Goal: Task Accomplishment & Management: Complete application form

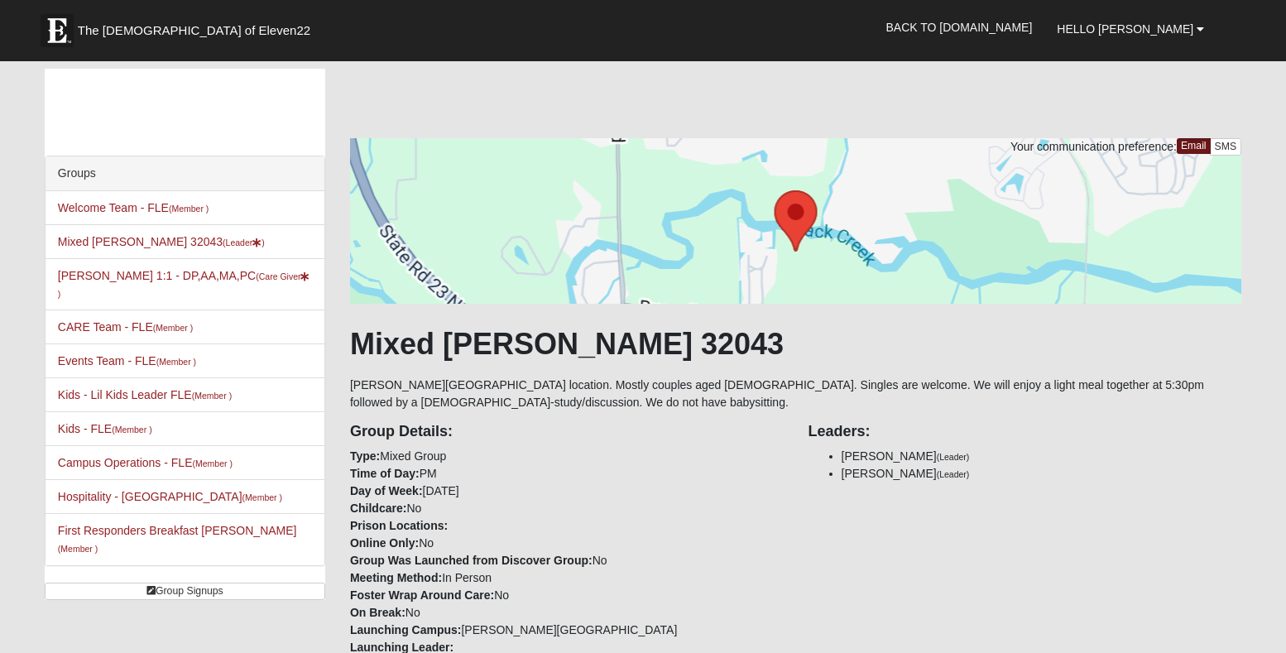
scroll to position [1104, 0]
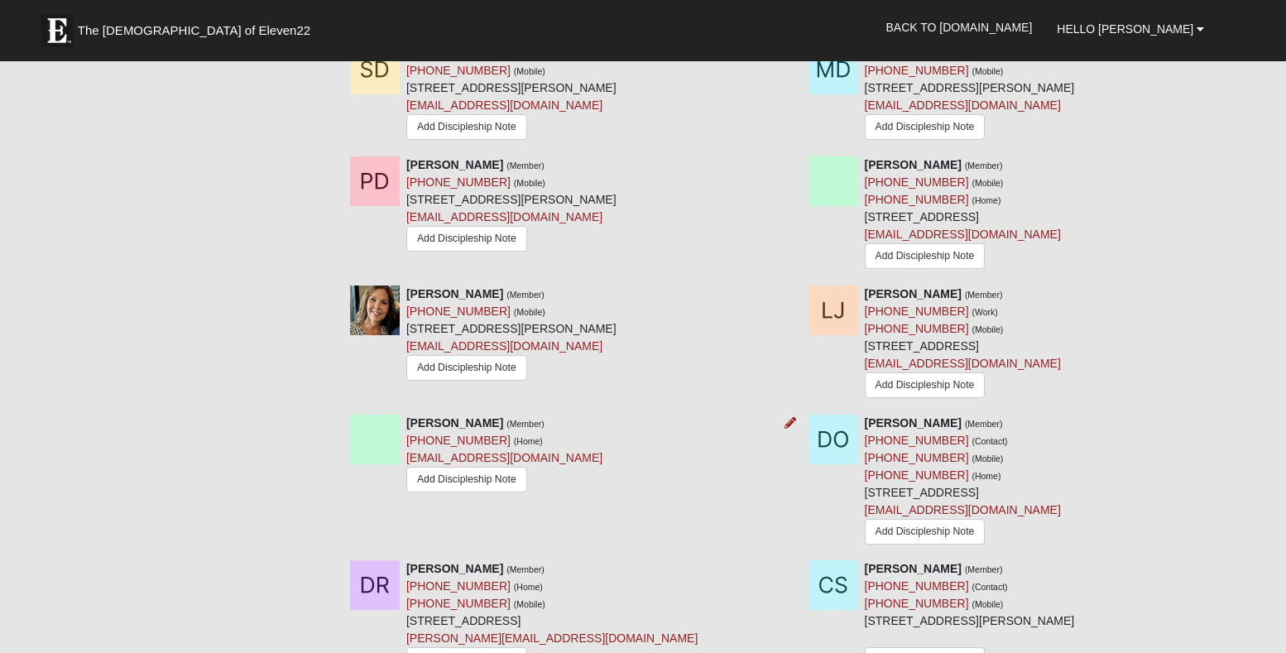
click at [578, 444] on div "Robert Nones (Member) (904) 297-1012 (Home) benones8260@gmail.com Add Disciples…" at bounding box center [567, 456] width 459 height 82
click at [789, 429] on icon at bounding box center [791, 423] width 12 height 12
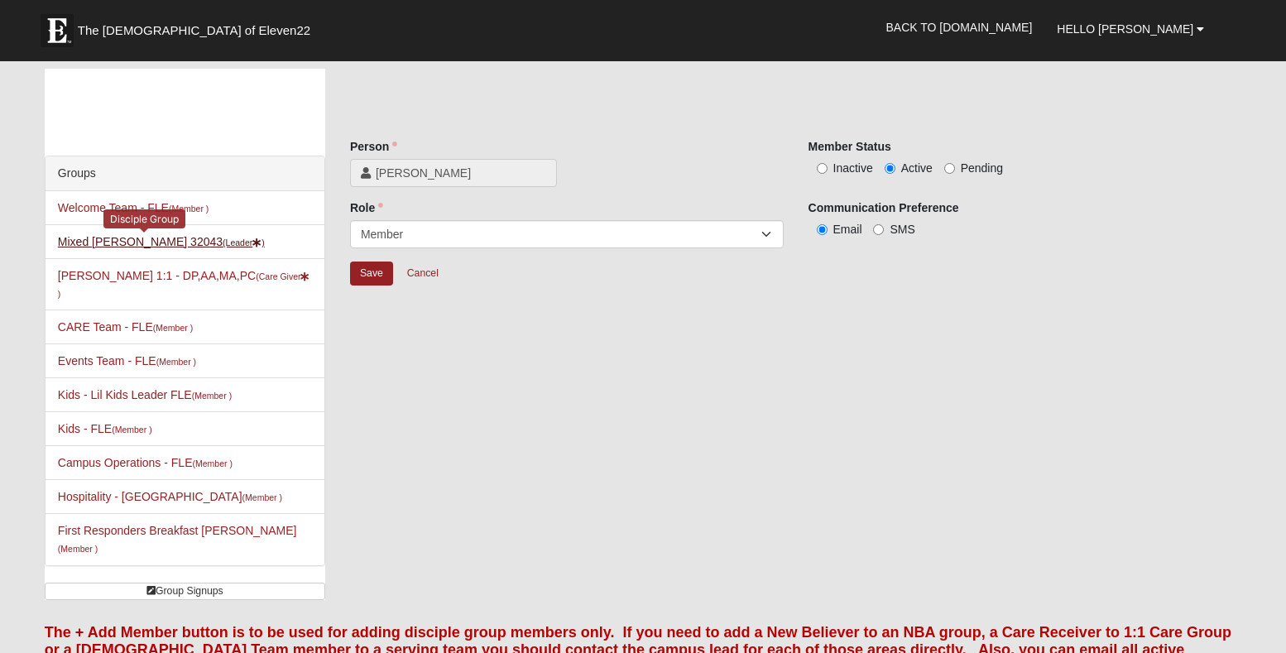
click at [110, 241] on link "Mixed Widergren 32043 (Leader )" at bounding box center [161, 241] width 207 height 13
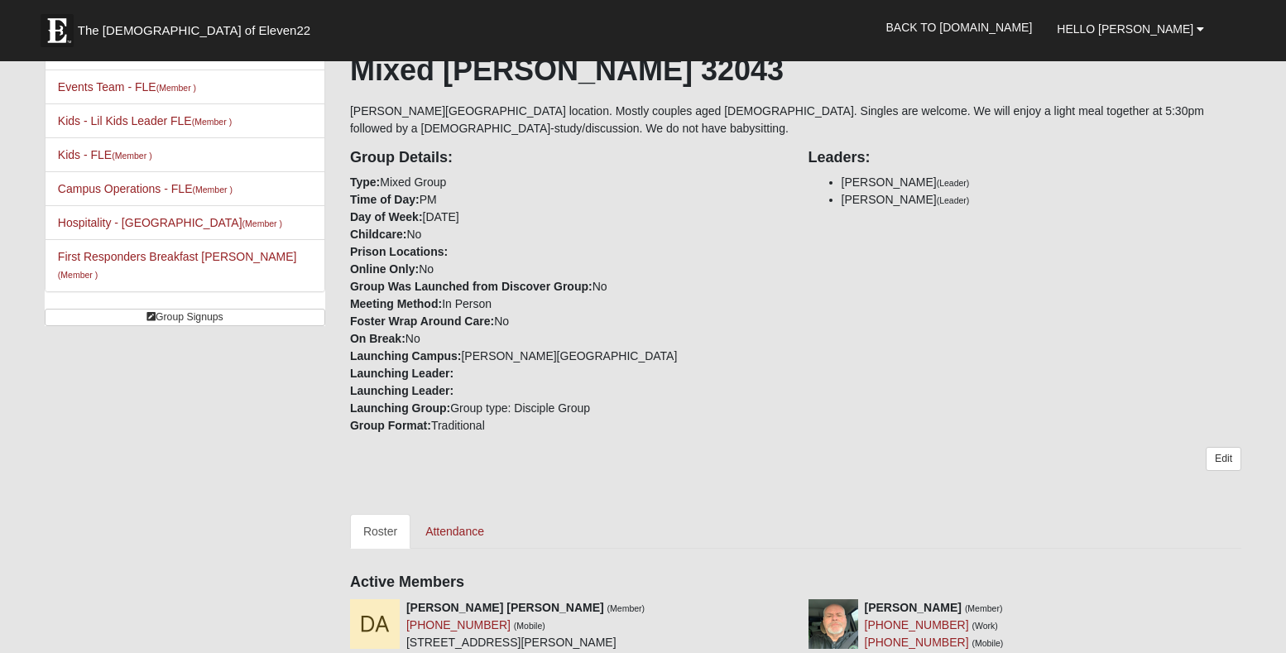
scroll to position [280, 0]
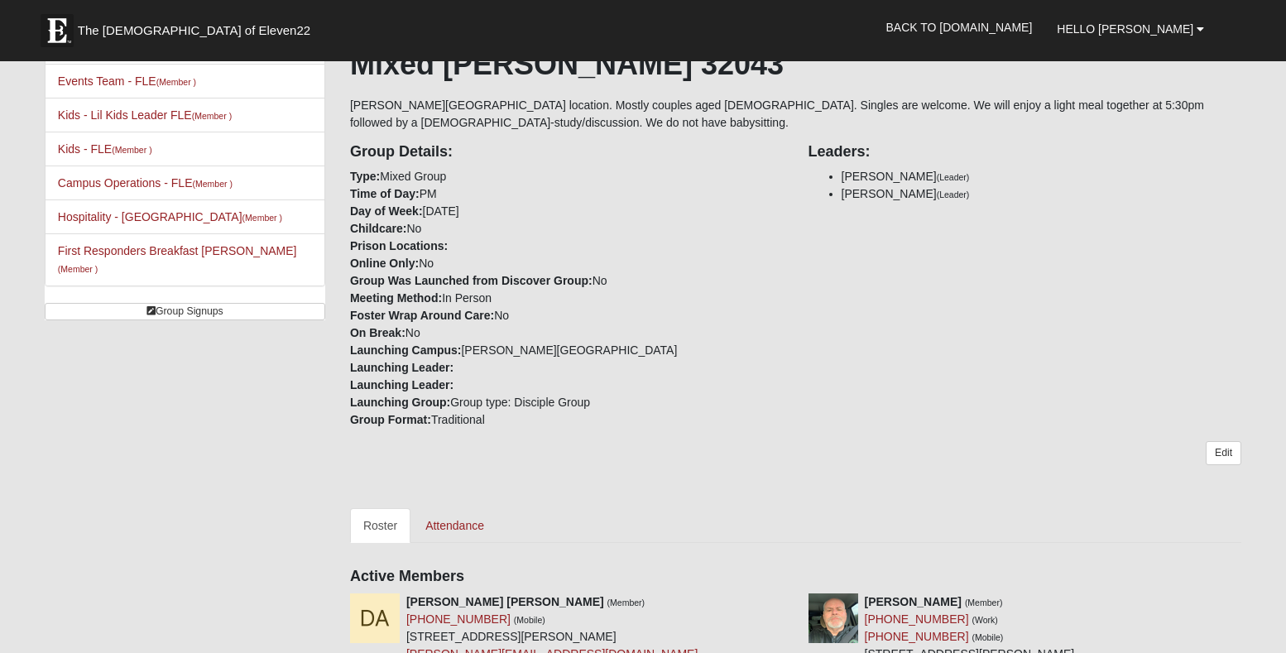
click at [392, 524] on link "Roster" at bounding box center [380, 525] width 60 height 35
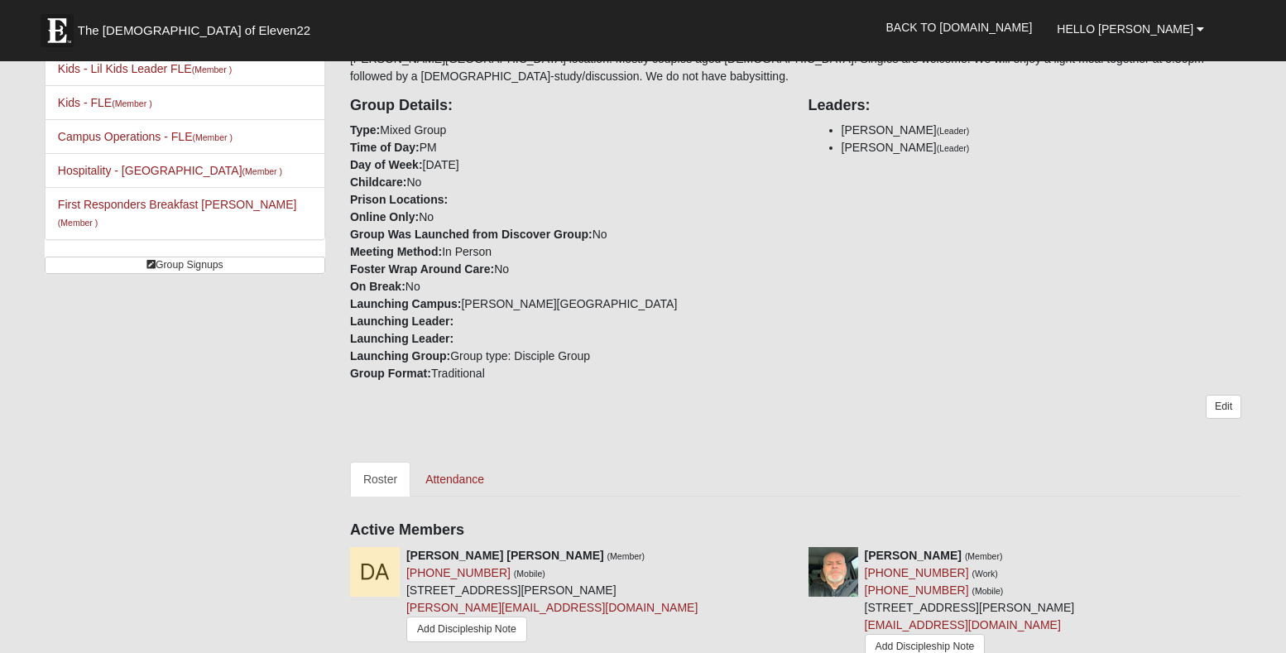
scroll to position [326, 0]
click at [1225, 406] on link "Edit" at bounding box center [1224, 407] width 36 height 24
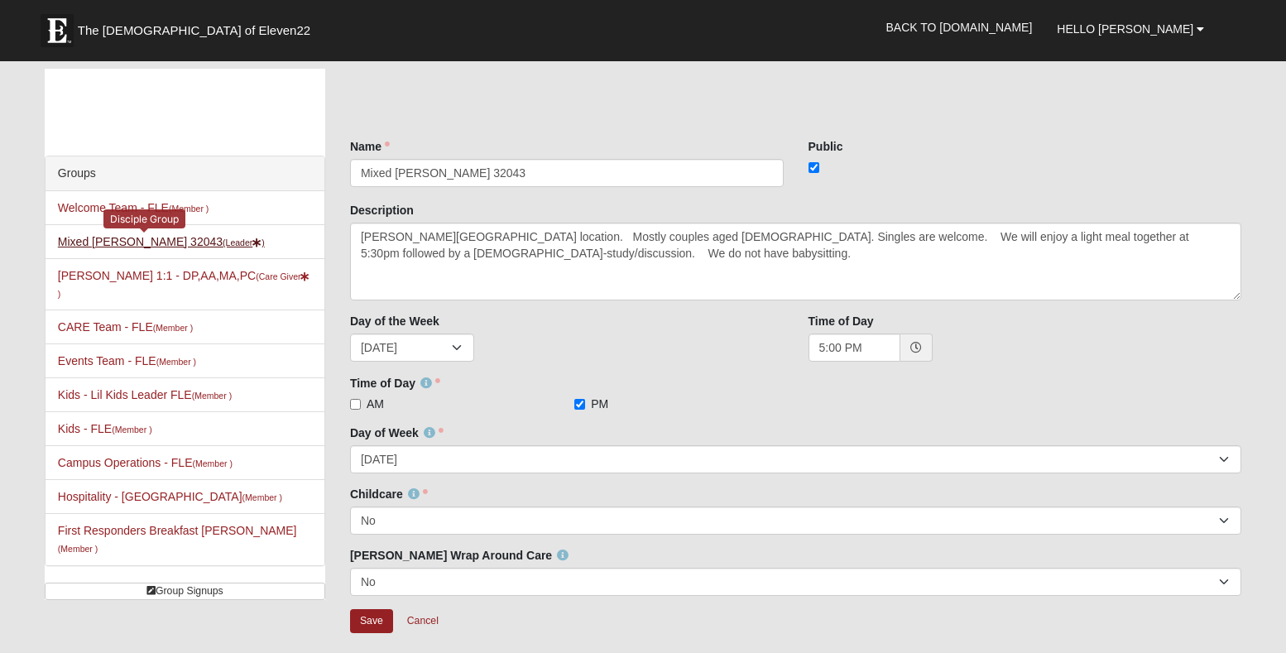
click at [168, 240] on link "Mixed Widergren 32043 (Leader )" at bounding box center [161, 241] width 207 height 13
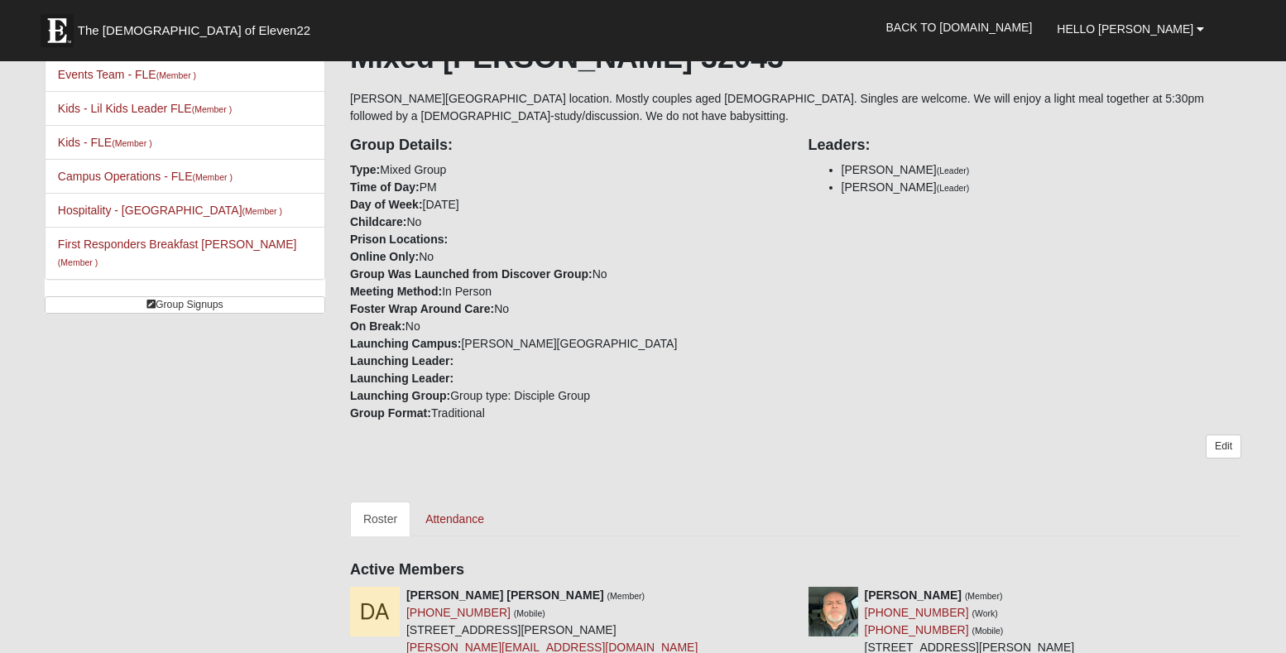
scroll to position [287, 0]
click at [383, 520] on link "Roster" at bounding box center [380, 518] width 60 height 35
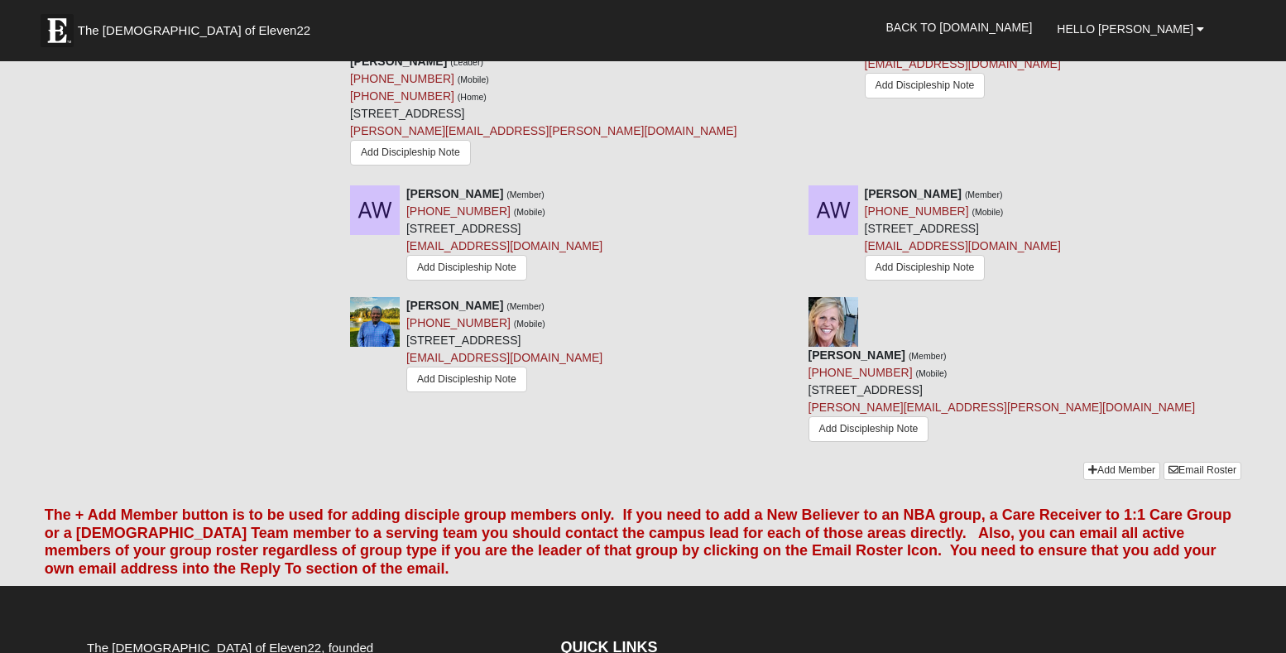
scroll to position [1795, 0]
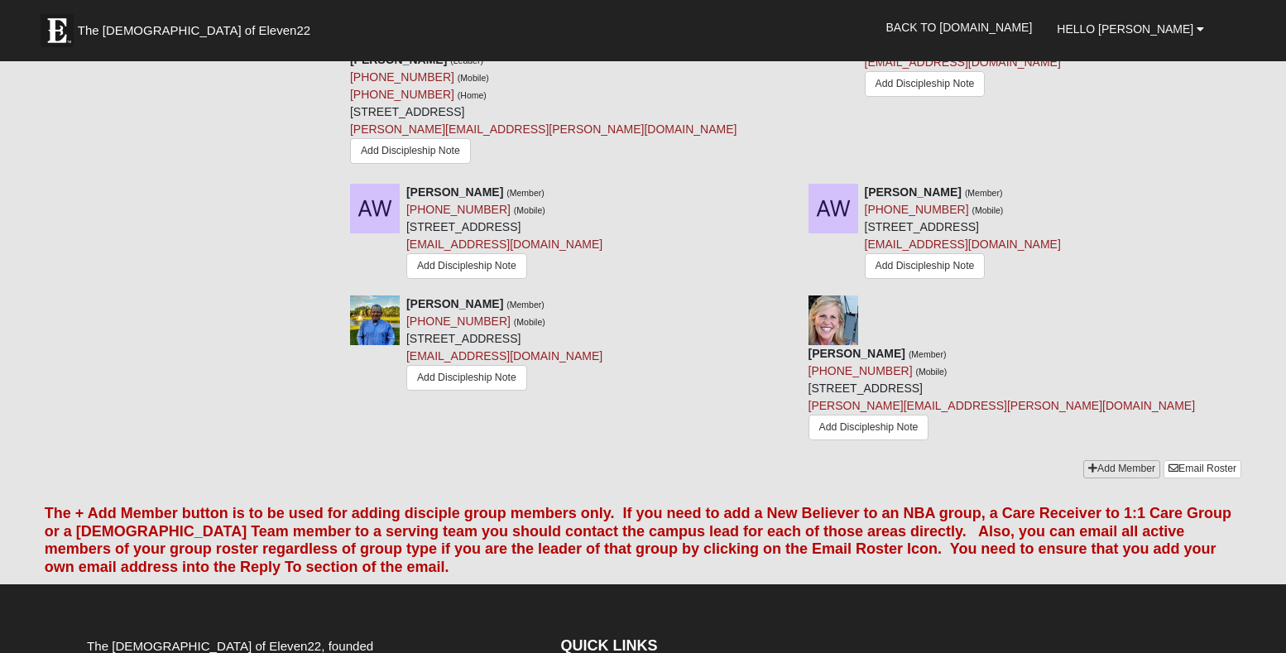
click at [1125, 460] on link "Add Member" at bounding box center [1122, 468] width 77 height 17
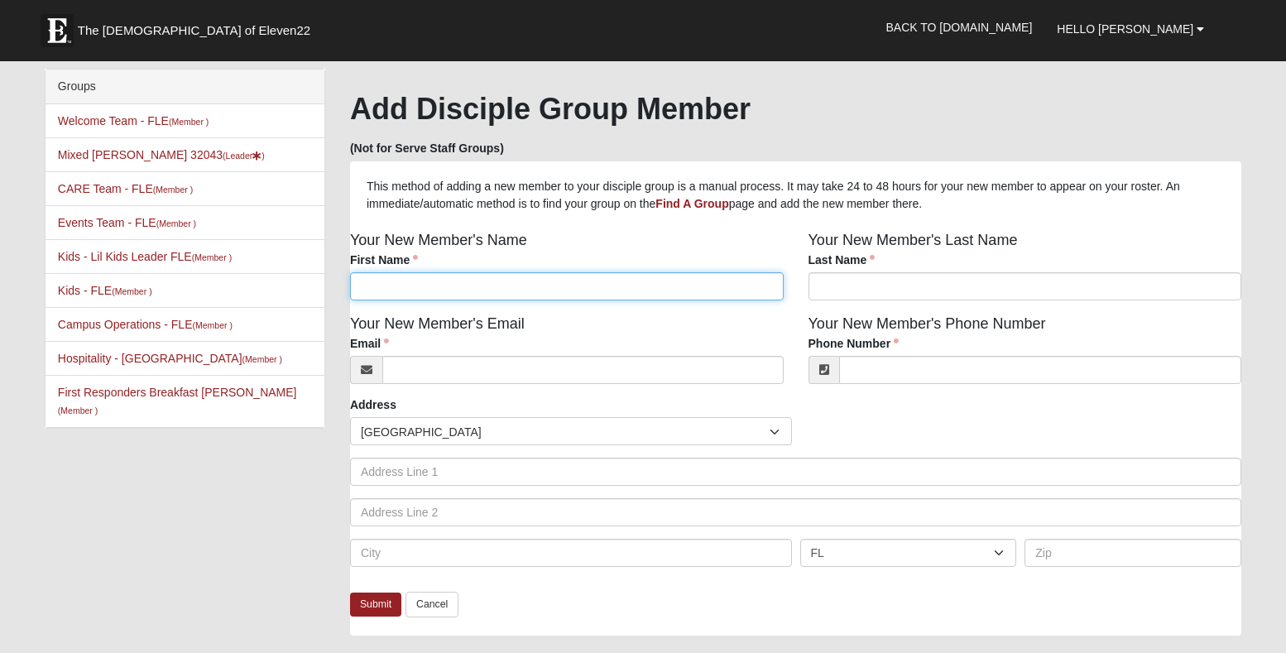
click at [399, 286] on input "First Name" at bounding box center [567, 286] width 434 height 28
type input "[PERSON_NAME]"
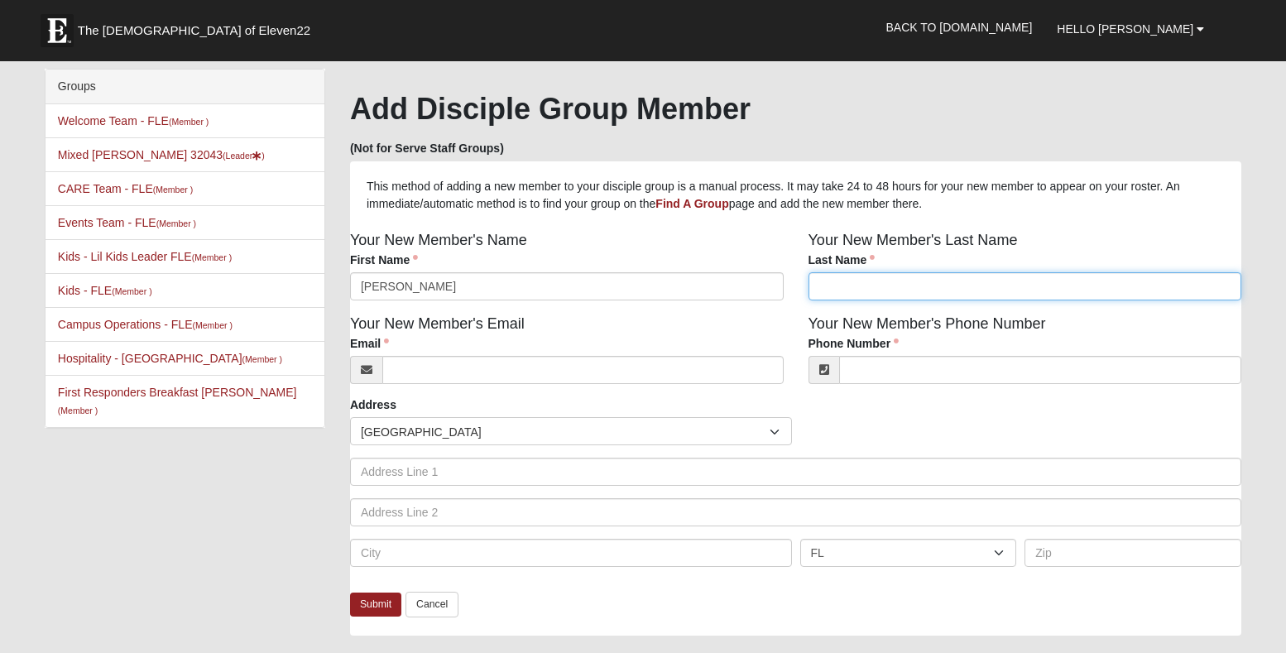
click at [826, 290] on input "Last Name" at bounding box center [1026, 286] width 434 height 28
type input "Nones"
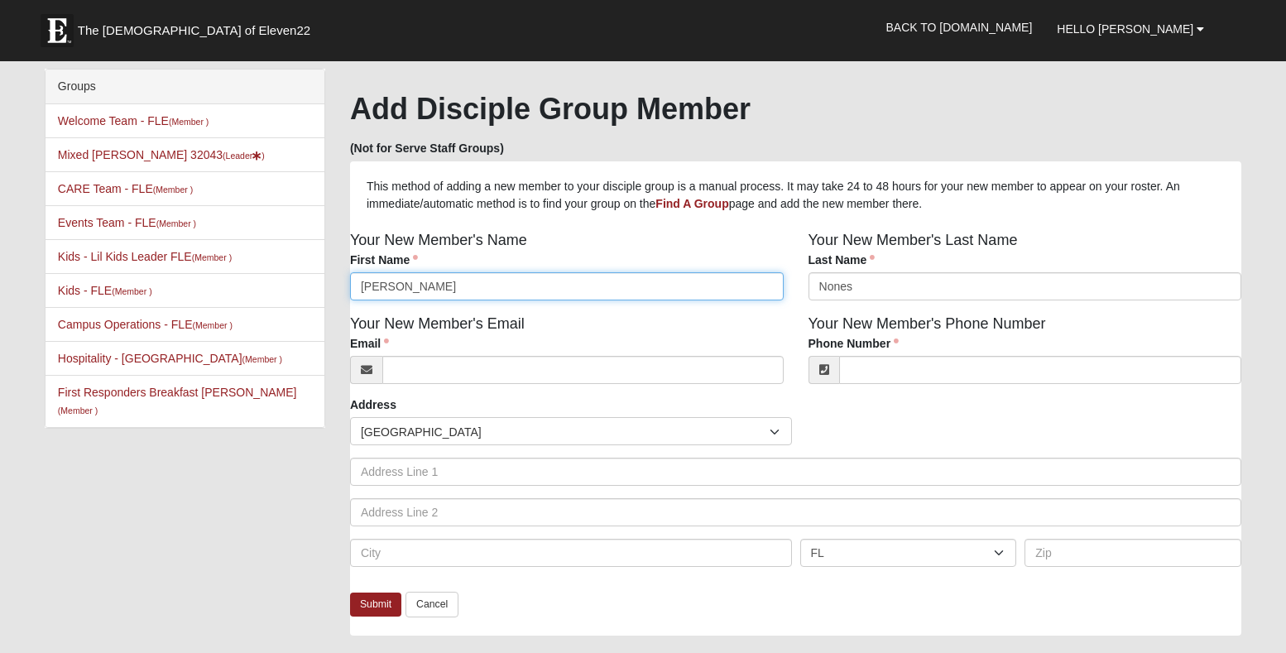
click at [439, 284] on input "[PERSON_NAME]" at bounding box center [567, 286] width 434 height 28
type input "P"
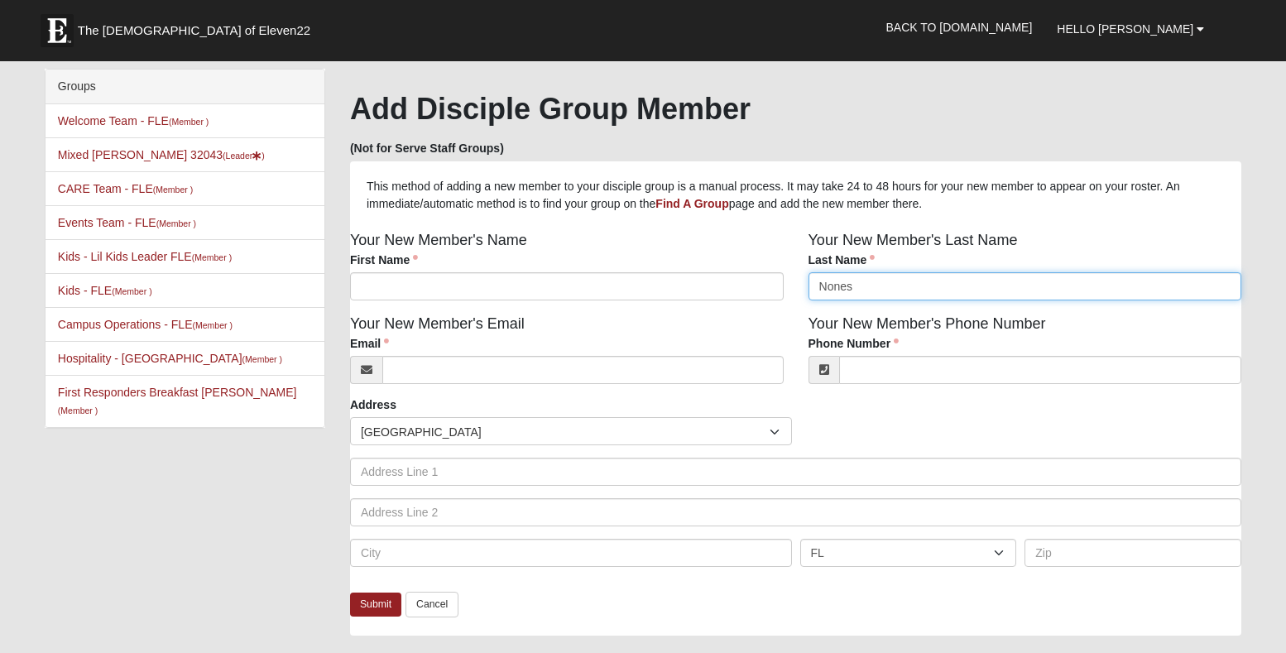
click at [863, 289] on input "Nones" at bounding box center [1026, 286] width 434 height 28
type input "N"
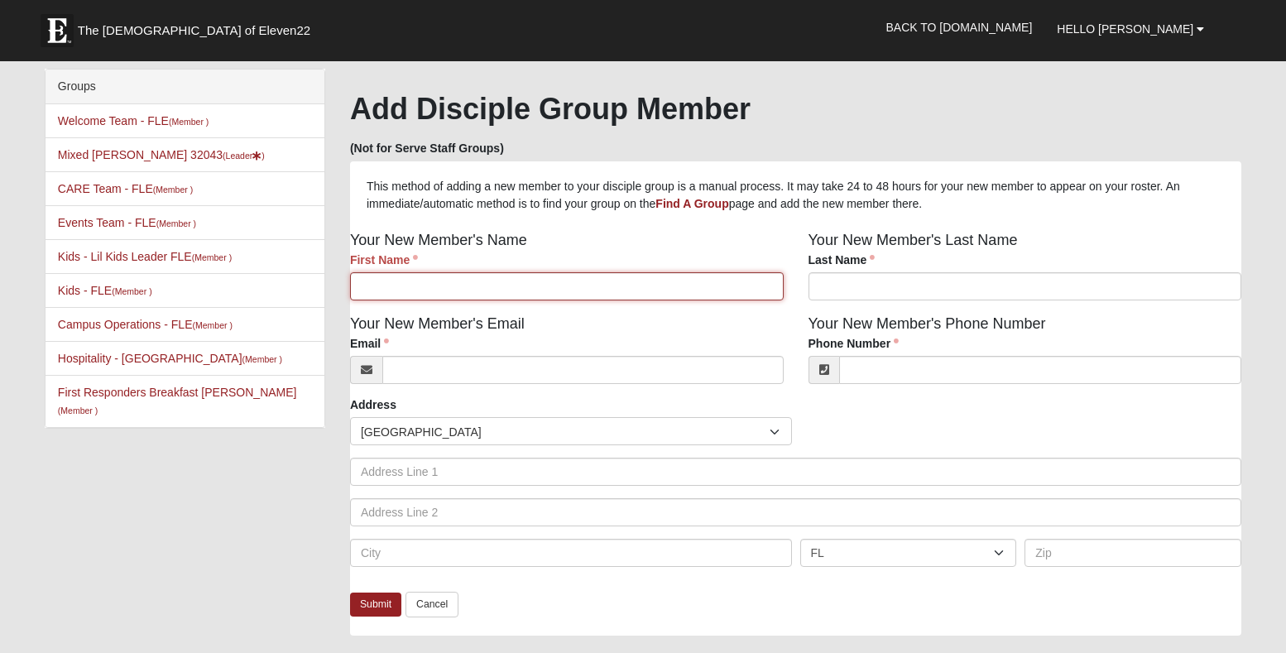
click at [368, 290] on input "First Name" at bounding box center [567, 286] width 434 height 28
type input "[PERSON_NAME]"
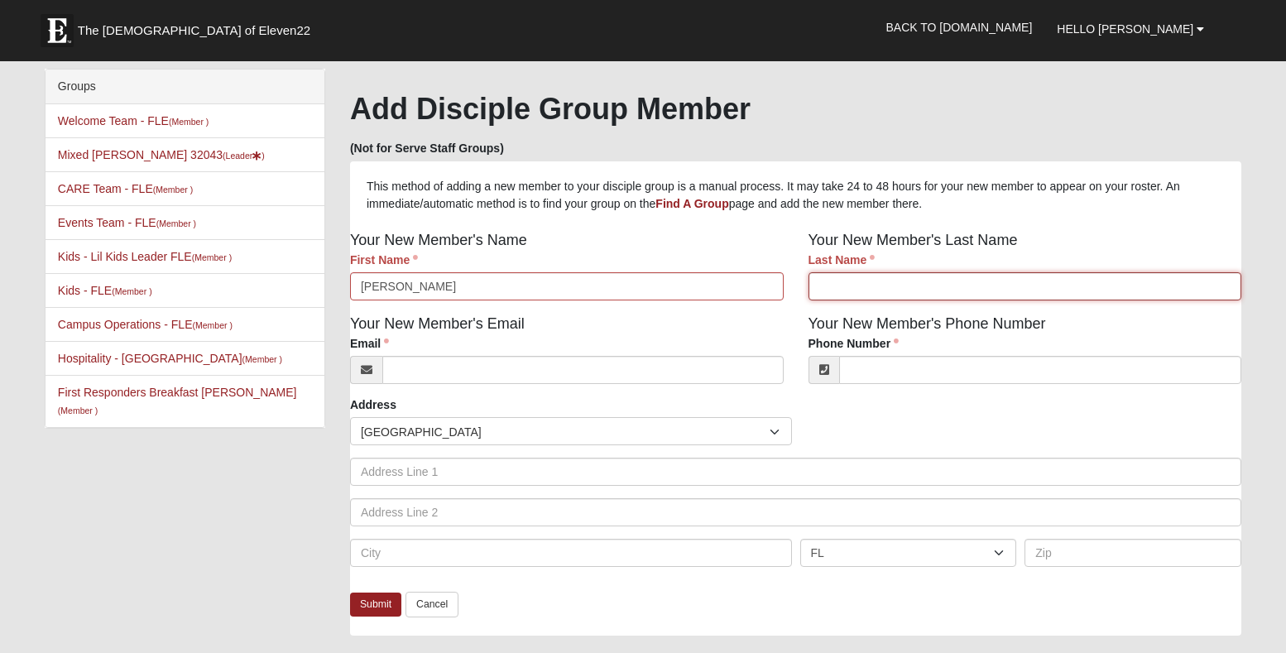
click at [837, 286] on input "Last Name" at bounding box center [1026, 286] width 434 height 28
type input "[PERSON_NAME]"
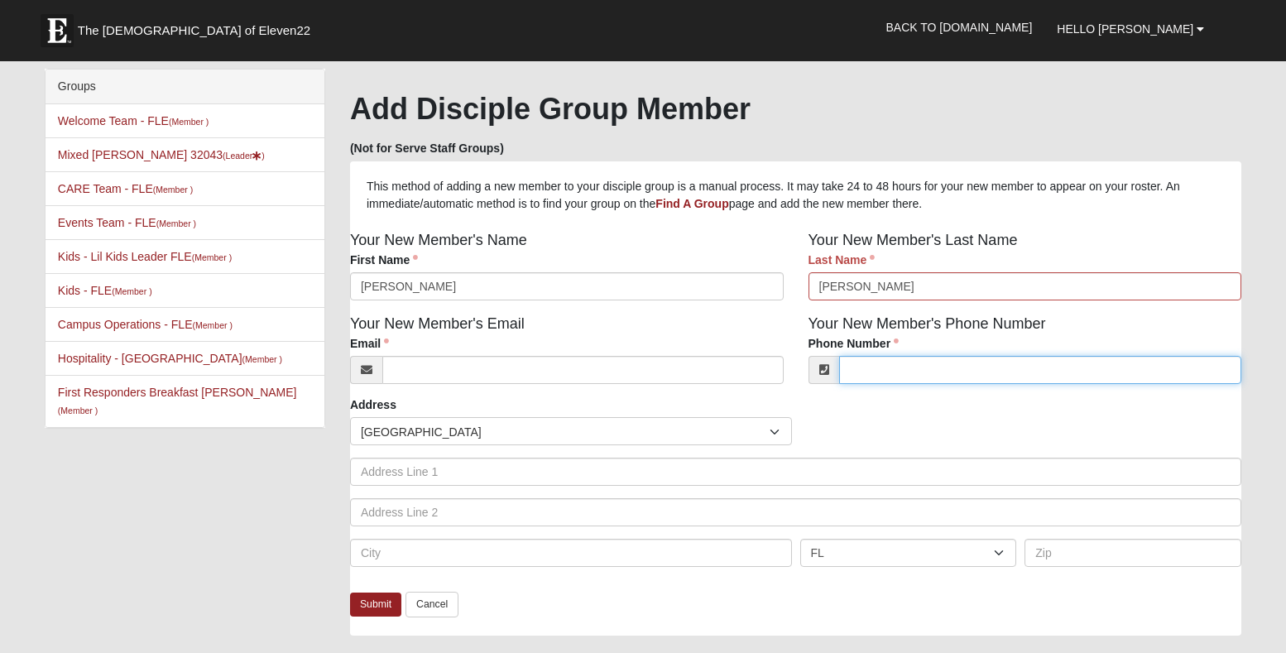
click at [876, 374] on input "Phone Number" at bounding box center [1040, 370] width 403 height 28
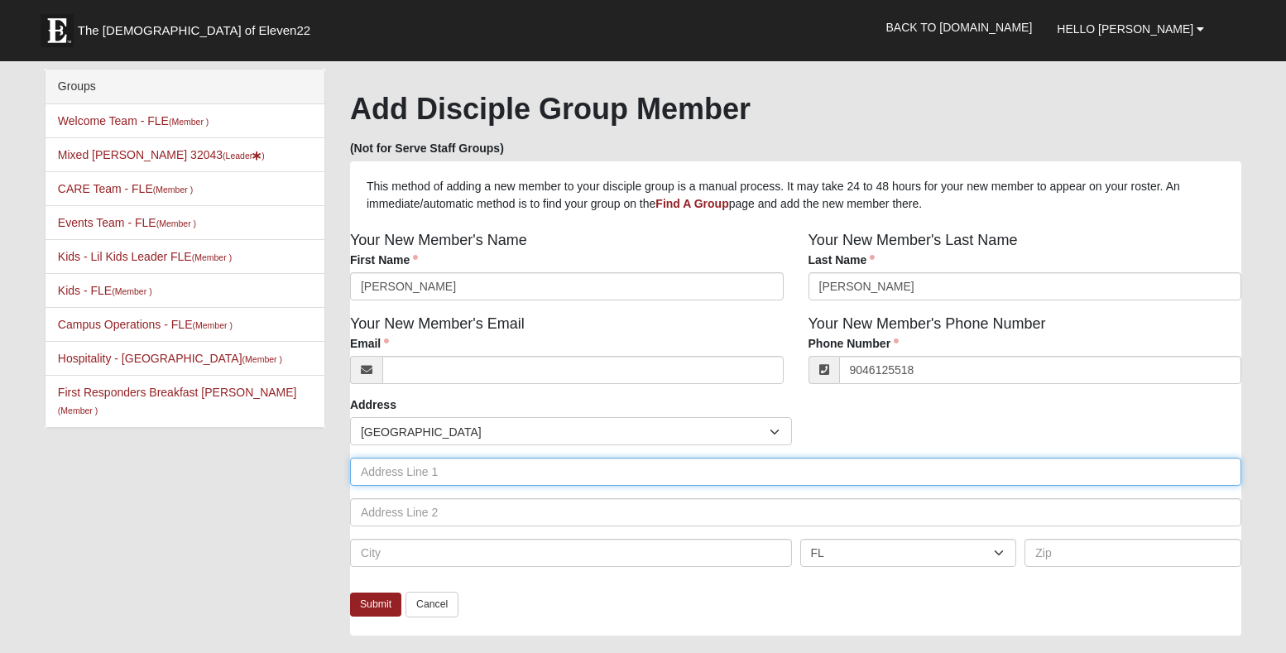
type input "[PHONE_NUMBER]"
click at [454, 483] on input "text" at bounding box center [796, 472] width 892 height 28
type input "[STREET_ADDRESS]"
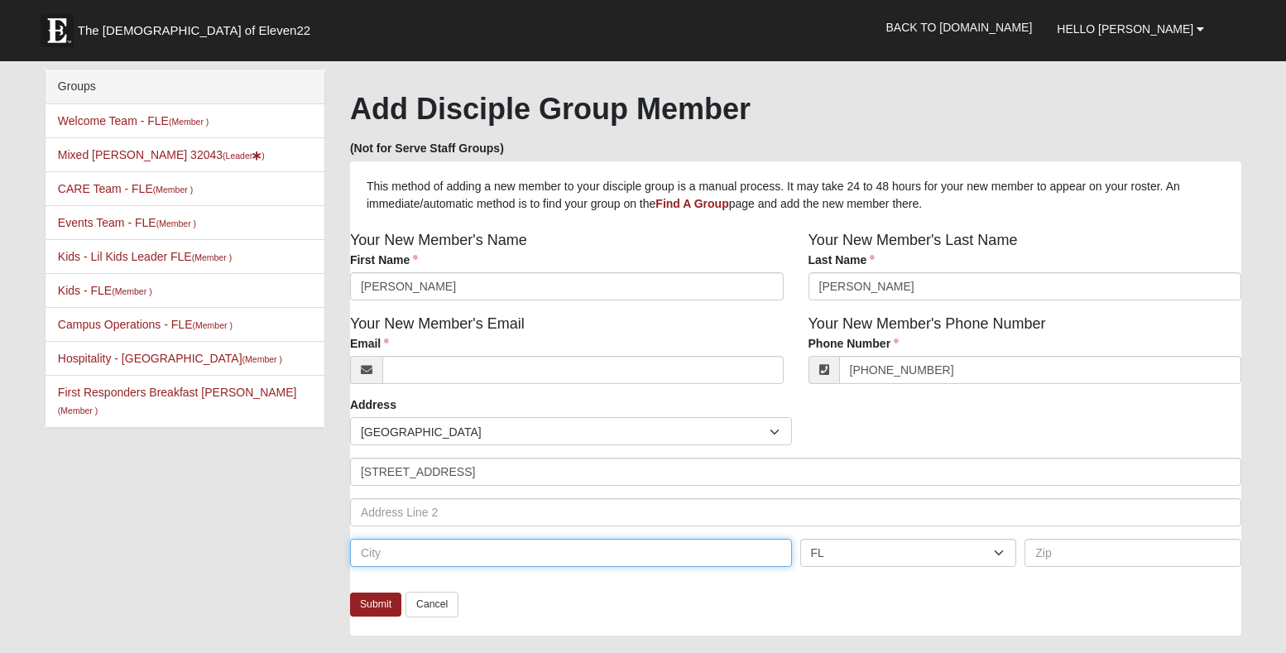
click at [397, 560] on input "text" at bounding box center [571, 553] width 442 height 28
type input "[GEOGRAPHIC_DATA]"
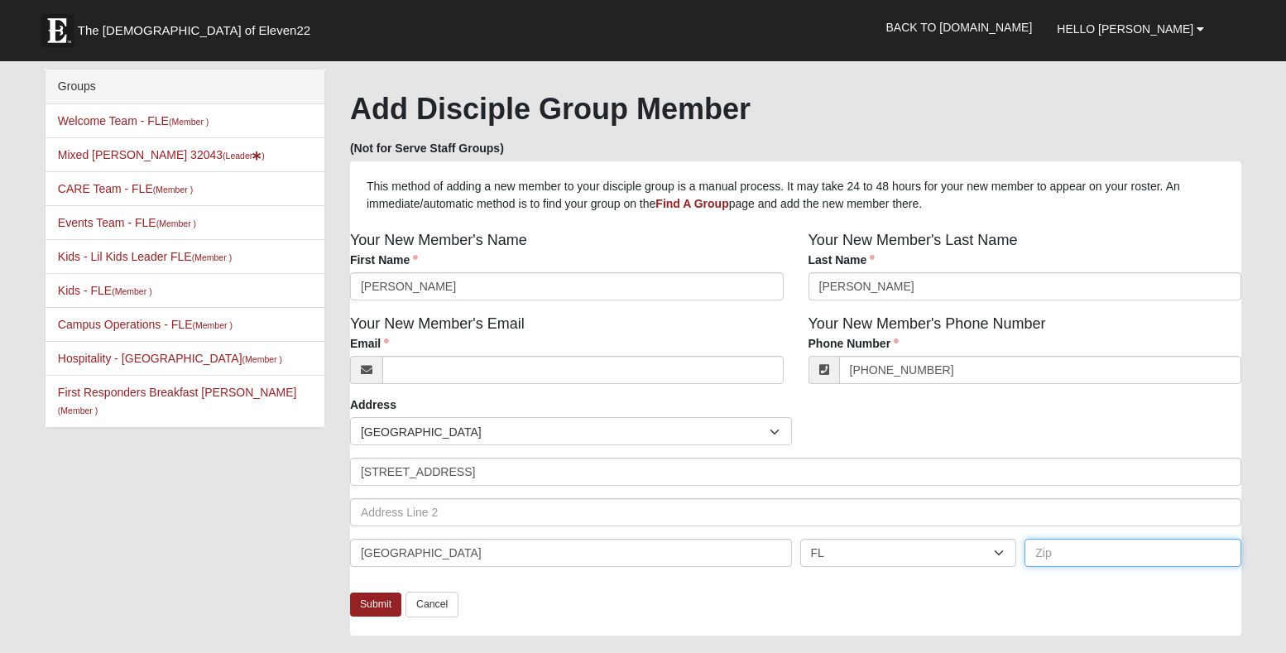
click at [1098, 555] on input "text" at bounding box center [1133, 553] width 217 height 28
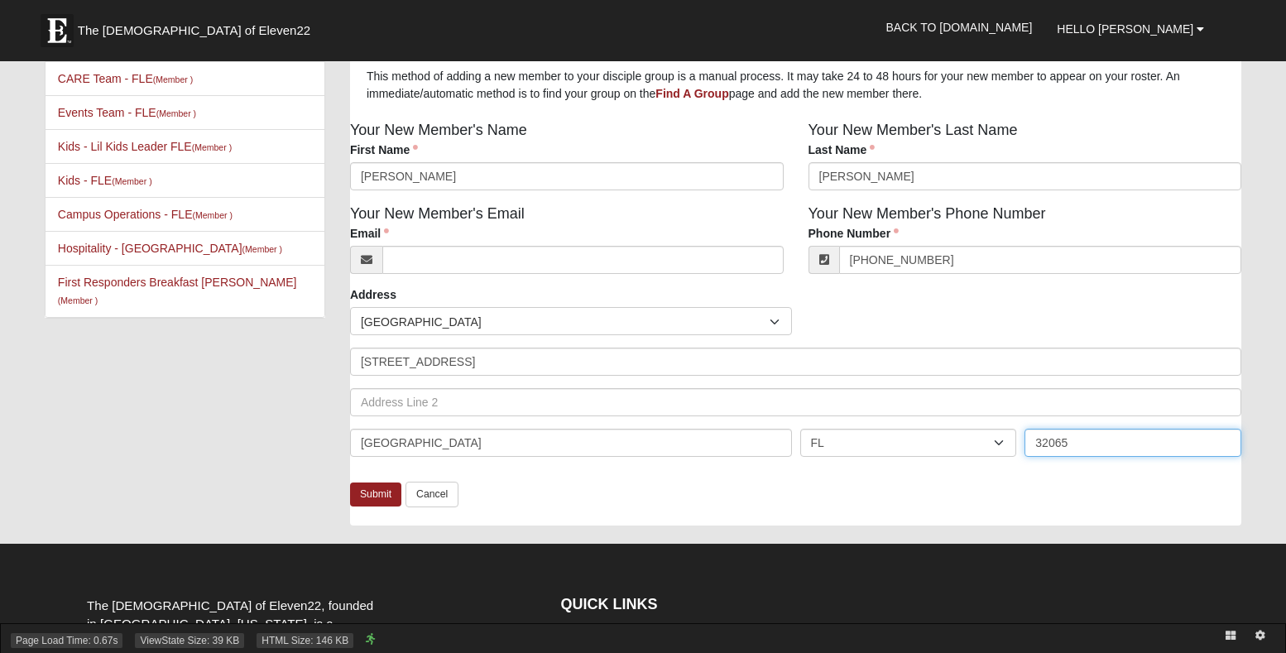
scroll to position [115, 0]
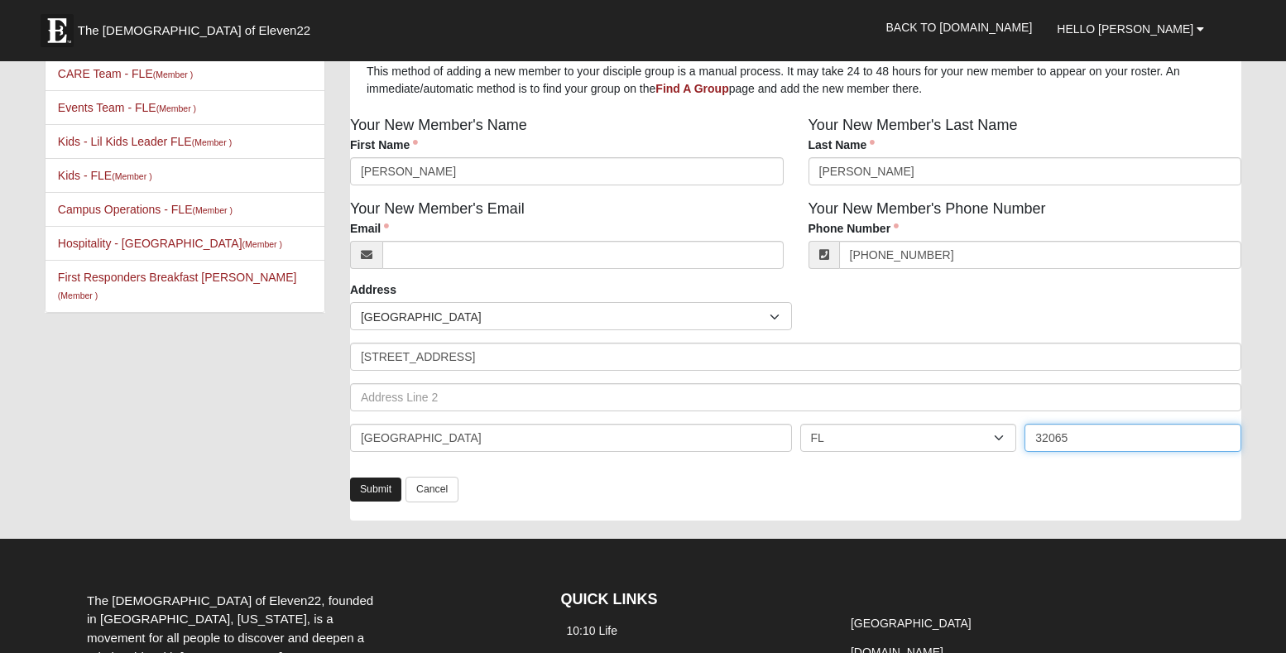
type input "32065"
click at [375, 488] on link "Submit" at bounding box center [375, 490] width 51 height 24
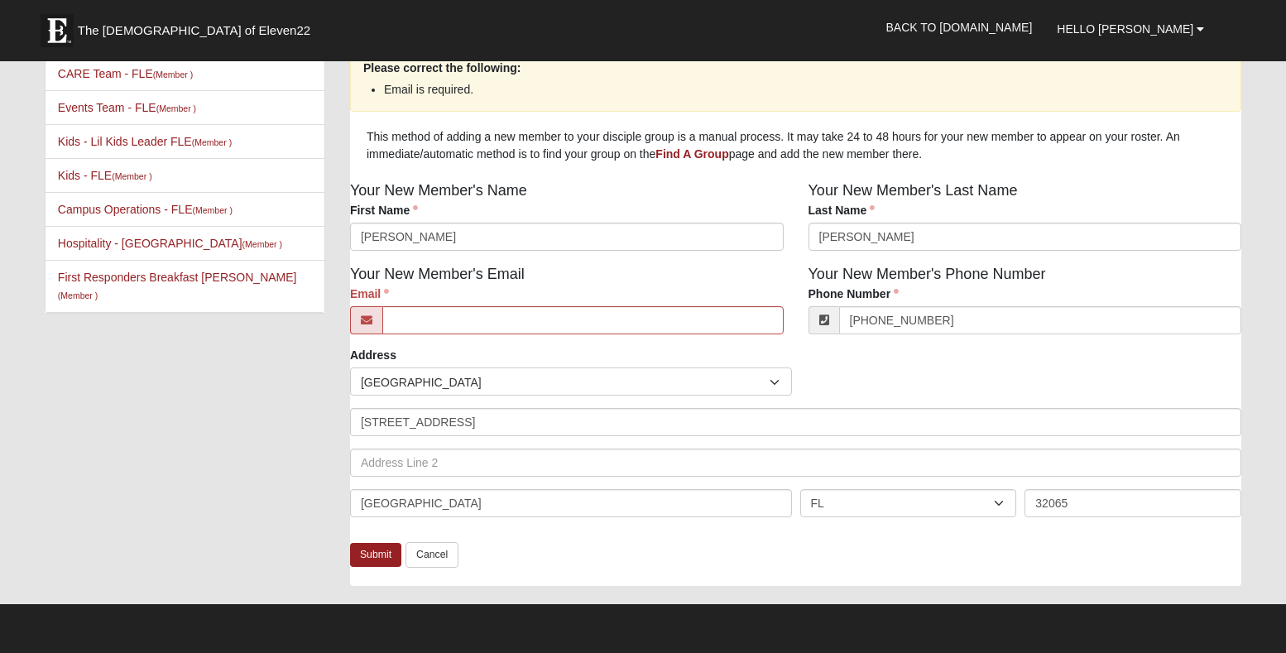
scroll to position [0, 0]
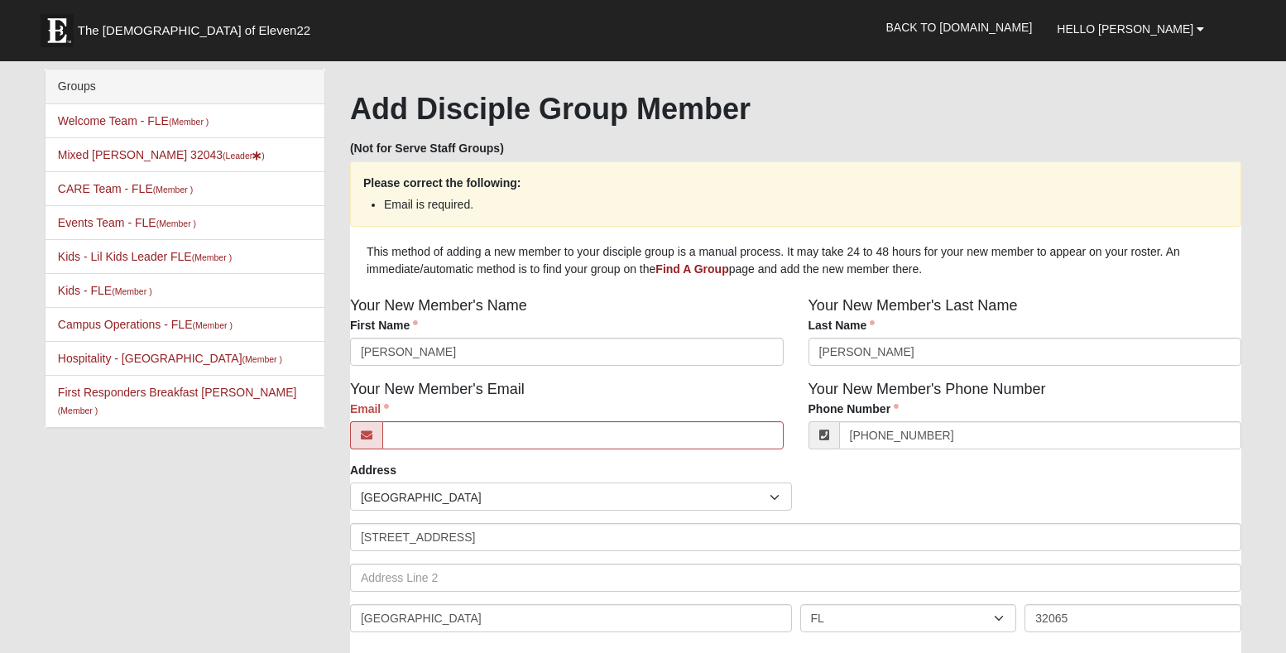
click at [368, 437] on icon at bounding box center [367, 436] width 12 height 12
click at [402, 430] on input "Email" at bounding box center [583, 435] width 402 height 28
